Goal: Find specific page/section: Find specific page/section

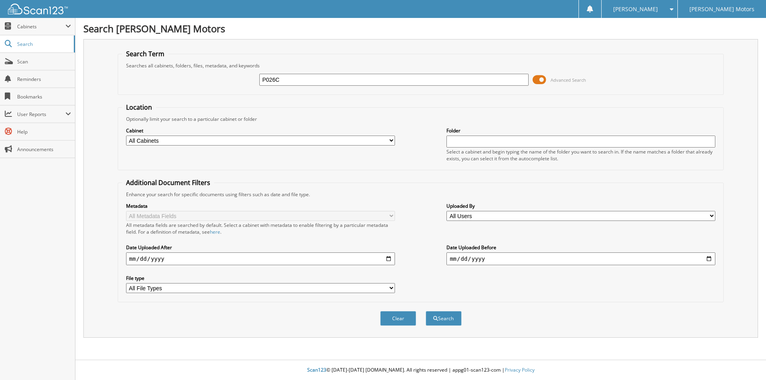
type input "P026C"
click at [425, 311] on button "Search" at bounding box center [443, 318] width 36 height 15
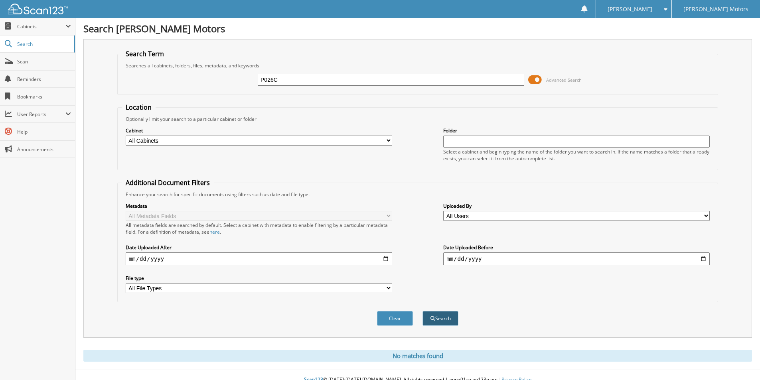
click at [429, 320] on button "Search" at bounding box center [440, 318] width 36 height 15
click at [293, 142] on select "All Cabinets ACCOUNTS PAYABLE ACCOUNTS RECEIVABLE ADVERTISING BUILDING MAINTANE…" at bounding box center [259, 141] width 266 height 10
select select "33615"
click at [126, 136] on select "All Cabinets ACCOUNTS PAYABLE ACCOUNTS RECEIVABLE ADVERTISING BUILDING MAINTANE…" at bounding box center [259, 141] width 266 height 10
click at [446, 321] on button "Search" at bounding box center [440, 318] width 36 height 15
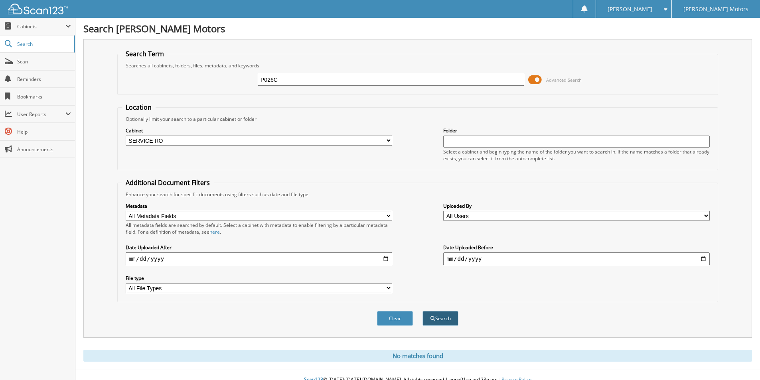
click at [437, 319] on button "Search" at bounding box center [440, 318] width 36 height 15
click at [41, 31] on span "Cabinets" at bounding box center [37, 26] width 75 height 17
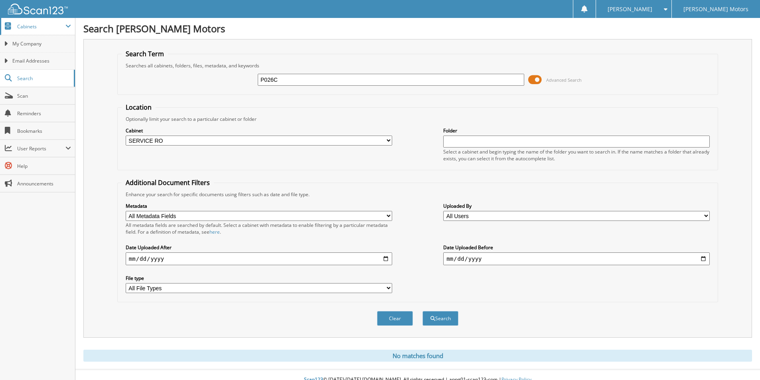
click at [41, 31] on span "Cabinets" at bounding box center [37, 26] width 75 height 17
select select "33615"
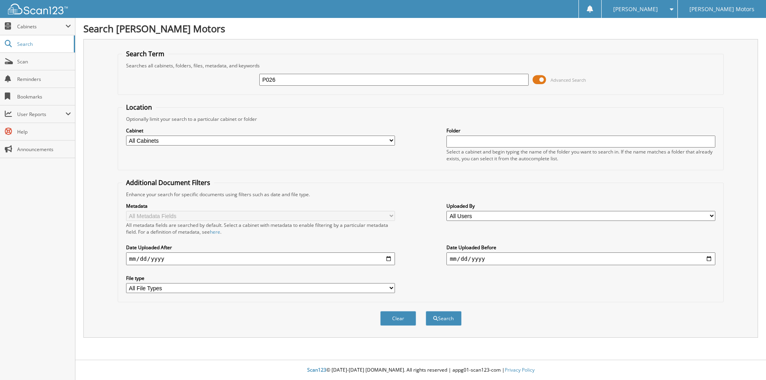
type input "P026"
click at [425, 311] on button "Search" at bounding box center [443, 318] width 36 height 15
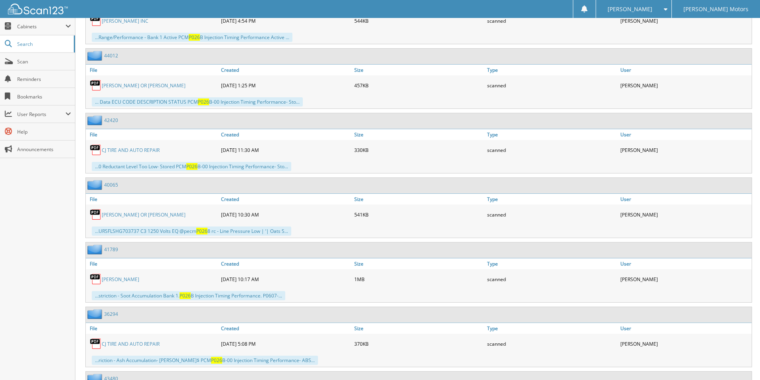
scroll to position [717, 0]
